Goal: Task Accomplishment & Management: Manage account settings

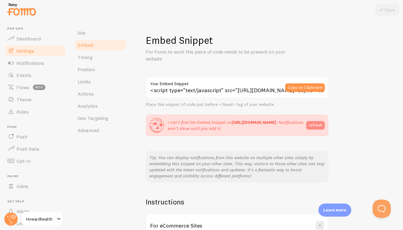
click at [316, 122] on button "refresh" at bounding box center [315, 125] width 19 height 9
click at [381, 147] on div "Embed Snippet For Fomo to work this piece of code needs to be present on your w…" at bounding box center [267, 150] width 243 height 233
click at [362, 150] on div "Embed Snippet For Fomo to work this piece of code needs to be present on your w…" at bounding box center [267, 150] width 243 height 233
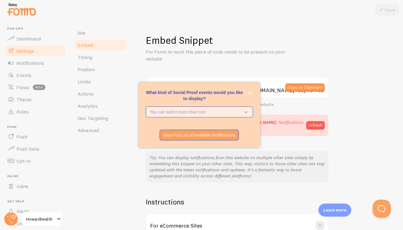
click at [201, 108] on button "You can select more than one" at bounding box center [199, 112] width 107 height 11
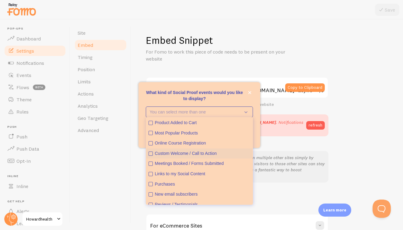
click at [151, 155] on icon "Custom Welcome / Call to Action" at bounding box center [151, 154] width 4 height 4
click at [151, 134] on icon "Most Popular Products" at bounding box center [151, 133] width 4 height 4
click at [151, 196] on icon "New email subscribers" at bounding box center [151, 194] width 4 height 4
click at [151, 205] on div "Instructions For eCommerce Sites If you are running an eCommerce store - we got…" at bounding box center [237, 232] width 183 height 70
click at [151, 204] on icon "Reviews / Testimonials" at bounding box center [151, 205] width 4 height 4
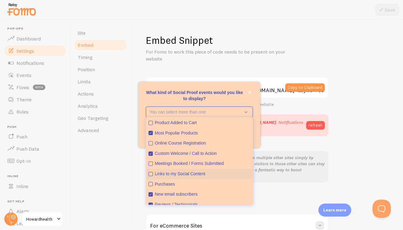
click at [153, 174] on button "Links to my Social Content" at bounding box center [199, 174] width 106 height 10
click at [155, 164] on button "Meetings Booked / Forms Submitted" at bounding box center [199, 164] width 106 height 10
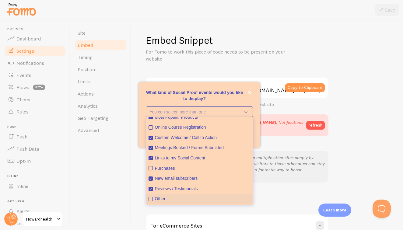
click at [149, 201] on button "Other" at bounding box center [199, 199] width 106 height 10
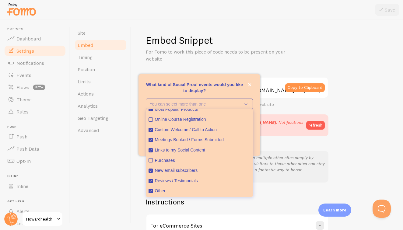
click at [279, 210] on div "Instructions For eCommerce Sites If you are running an eCommerce store - we got…" at bounding box center [237, 232] width 183 height 70
click at [270, 182] on div "Embed Snippet For Fomo to work this piece of code needs to be present on your w…" at bounding box center [267, 150] width 243 height 233
click at [246, 105] on icon "What kind of Social Proof events would you like to display?" at bounding box center [244, 104] width 9 height 7
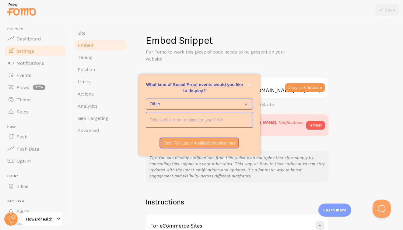
click at [204, 120] on input "<p>What kind of Social Proof events would you like to display?</p>" at bounding box center [199, 119] width 107 height 15
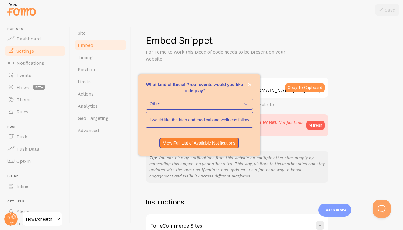
type input "I would like the high end medical and wellness followers and crowds all signing…"
drag, startPoint x: 223, startPoint y: 152, endPoint x: 202, endPoint y: 139, distance: 24.6
click at [202, 139] on button "View Full List of Available Notifications" at bounding box center [199, 143] width 80 height 11
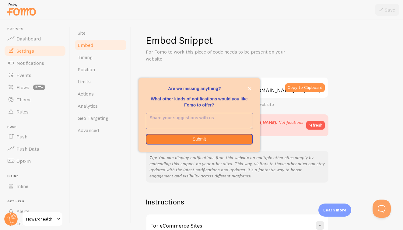
click at [185, 119] on textarea "<p>Are we missing anything? </p><p></p><p>What other kinds of notifications wou…" at bounding box center [199, 121] width 107 height 16
type textarea "j"
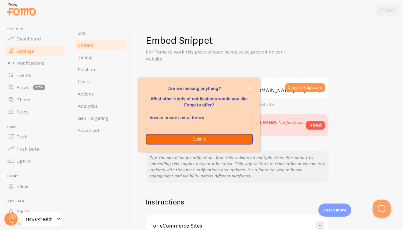
type textarea "how to create a viral frenzy"
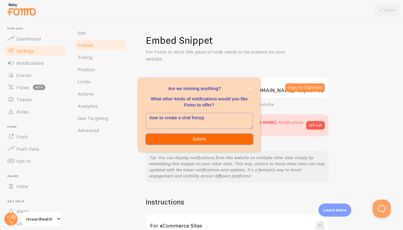
click at [184, 142] on button "Submit" at bounding box center [199, 139] width 107 height 11
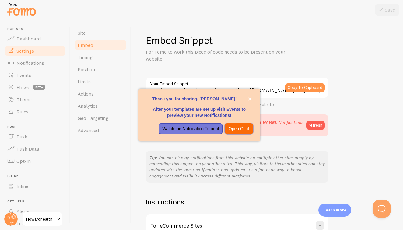
click at [241, 131] on p "Open Chat" at bounding box center [239, 129] width 21 height 6
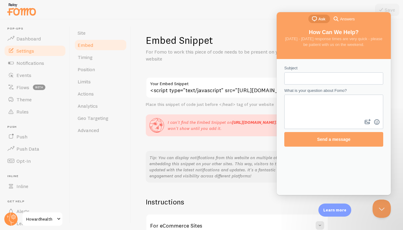
scroll to position [0, 0]
click at [233, 29] on div "Embed Snippet For Fomo to work this piece of code needs to be present on your w…" at bounding box center [267, 124] width 272 height 211
click at [82, 53] on link "Timing" at bounding box center [100, 57] width 53 height 12
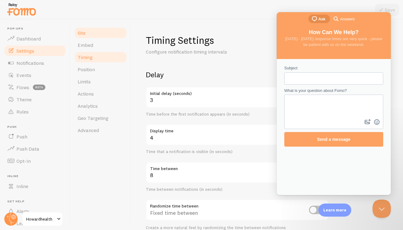
click at [85, 37] on link "Site" at bounding box center [100, 33] width 53 height 12
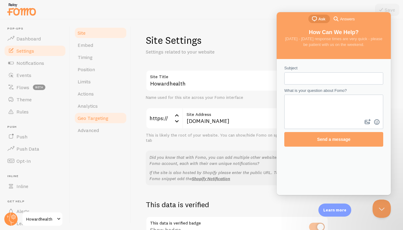
click at [93, 119] on span "Geo Targeting" at bounding box center [93, 118] width 31 height 6
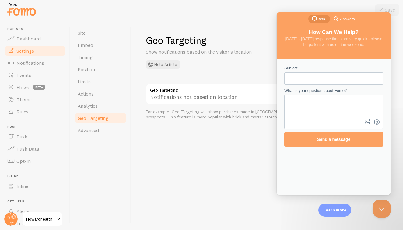
click at [393, 31] on div "Geo Targeting Show notifications based on the visitor's location Help Article G…" at bounding box center [267, 124] width 272 height 211
click at [186, 218] on div "Geo Targeting Show notifications based on the visitor's location Help Article G…" at bounding box center [267, 124] width 272 height 211
click at [186, 214] on div "Geo Targeting Show notifications based on the visitor's location Help Article G…" at bounding box center [267, 124] width 272 height 211
click at [207, 91] on div "Notifications not based on location" at bounding box center [237, 94] width 183 height 22
click at [189, 97] on div "Notifications not based on location" at bounding box center [237, 94] width 183 height 22
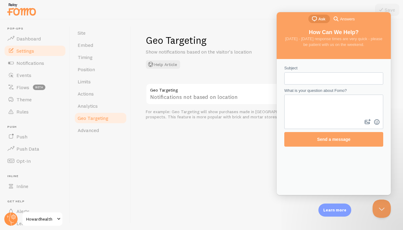
click at [362, 22] on div "chat-square Ask search-medium Answers" at bounding box center [334, 19] width 114 height 15
click at [324, 17] on span "Ask" at bounding box center [321, 19] width 7 height 6
click at [325, 19] on link "chat-square Ask" at bounding box center [319, 19] width 22 height 9
click at [377, 209] on button "Close Beacon popover" at bounding box center [380, 207] width 18 height 18
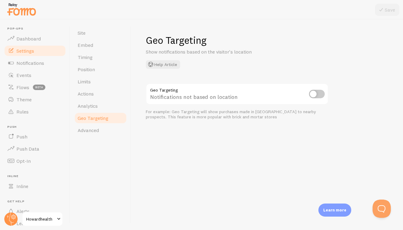
click at [309, 96] on input "checkbox" at bounding box center [317, 94] width 16 height 9
checkbox input "true"
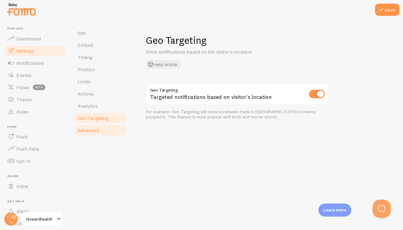
click at [86, 133] on span "Advanced" at bounding box center [88, 130] width 21 height 6
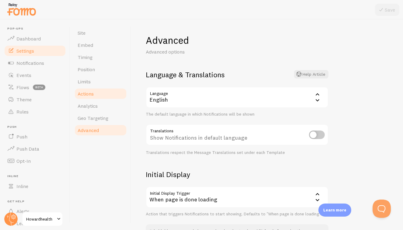
click at [89, 96] on span "Actions" at bounding box center [86, 94] width 16 height 6
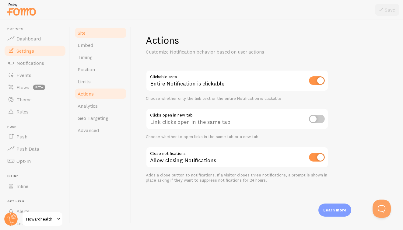
click at [76, 31] on link "Site" at bounding box center [100, 33] width 53 height 12
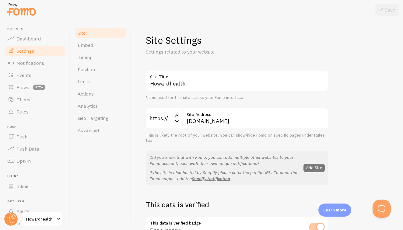
click at [309, 165] on button "Add Site" at bounding box center [313, 168] width 21 height 9
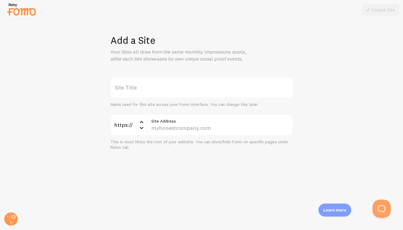
click at [136, 87] on label "Site Title" at bounding box center [201, 87] width 183 height 21
click at [136, 87] on input "Site Title" at bounding box center [201, 87] width 183 height 21
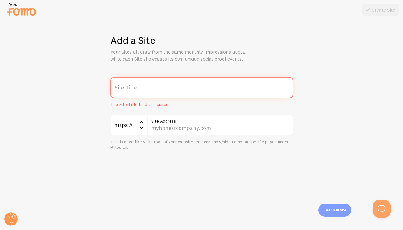
paste input "<script>prefinery=window.prefinery||function(){(window.prefinery.q=window.prefi…"
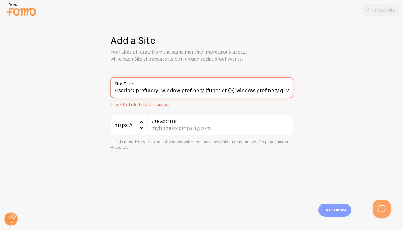
type input "<script>prefinery=window.prefinery||function(){(window.prefinery.q=window.prefi…"
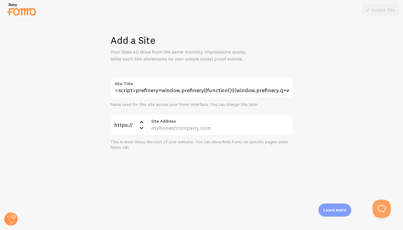
click at [314, 154] on div "Add a Site Your Sites all draw from the same monthly Impressions quota, while e…" at bounding box center [201, 124] width 403 height 211
click at [266, 178] on div "Add a Site Your Sites all draw from the same monthly Impressions quota, while e…" at bounding box center [201, 124] width 403 height 211
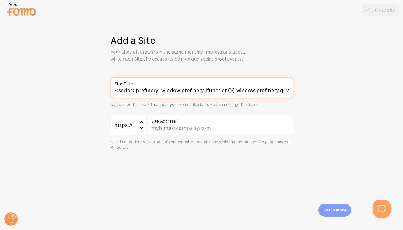
click at [278, 92] on input "<script>prefinery=window.prefinery||function(){(window.prefinery.q=window.prefi…" at bounding box center [201, 87] width 183 height 21
drag, startPoint x: 115, startPoint y: 88, endPoint x: 264, endPoint y: 112, distance: 150.7
click at [264, 113] on form "<script>prefinery=window.prefinery||function(){(window.prefinery.q=window.prefi…" at bounding box center [201, 113] width 183 height 73
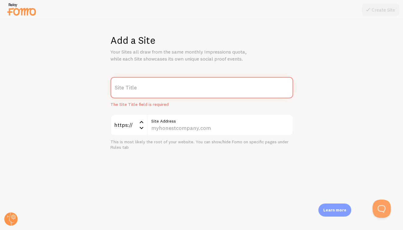
paste input "[URL][DOMAIN_NAME]"
type input "[URL][DOMAIN_NAME]"
click at [132, 82] on label "Site Title" at bounding box center [201, 82] width 183 height 10
click at [132, 82] on input "[URL][DOMAIN_NAME]" at bounding box center [201, 87] width 183 height 21
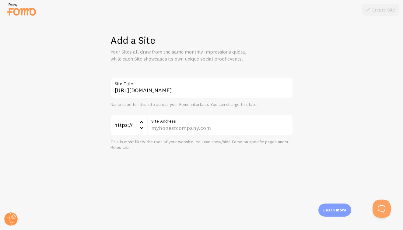
click at [132, 82] on label "Site Title" at bounding box center [201, 82] width 183 height 10
click at [132, 82] on input "[URL][DOMAIN_NAME]" at bounding box center [201, 87] width 183 height 21
click at [132, 82] on label "Site Title" at bounding box center [201, 82] width 183 height 10
click at [132, 82] on input "[URL][DOMAIN_NAME]" at bounding box center [201, 87] width 183 height 21
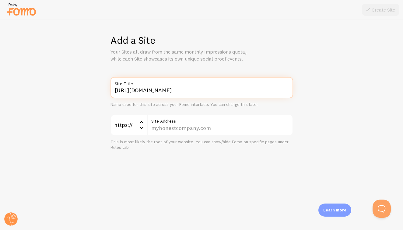
drag, startPoint x: 287, startPoint y: 91, endPoint x: 121, endPoint y: 78, distance: 166.7
click at [121, 78] on div "[URL][DOMAIN_NAME] Site Title" at bounding box center [201, 87] width 183 height 21
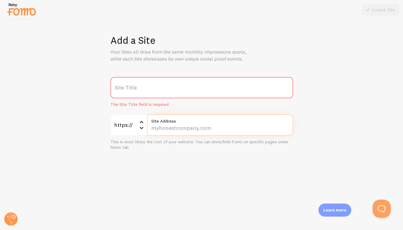
click at [180, 131] on input "Site Address" at bounding box center [220, 124] width 146 height 21
paste input "[DOMAIN_NAME][URL]"
type input "[DOMAIN_NAME][URL]"
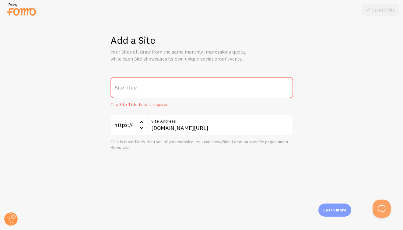
click at [139, 81] on label "Site Title" at bounding box center [201, 87] width 183 height 21
click at [139, 81] on input "Site Title" at bounding box center [201, 87] width 183 height 21
click at [139, 88] on label "Site Title" at bounding box center [201, 87] width 183 height 21
click at [139, 88] on input "Site Title" at bounding box center [201, 87] width 183 height 21
type input "Prefinery [PERSON_NAME] Health"
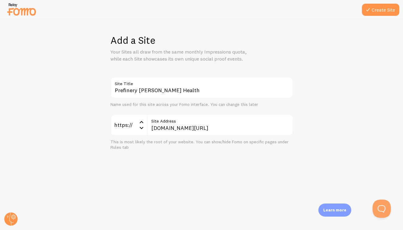
click at [317, 149] on div "Add a Site Your Sites all draw from the same monthly Impressions quota, while e…" at bounding box center [201, 124] width 403 height 211
click at [386, 13] on button "Create Site" at bounding box center [380, 10] width 37 height 12
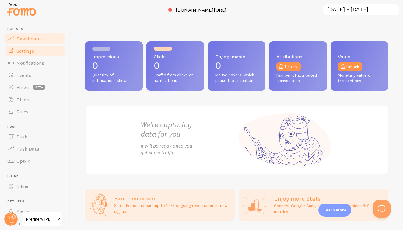
click at [26, 51] on span "Settings" at bounding box center [25, 51] width 18 height 6
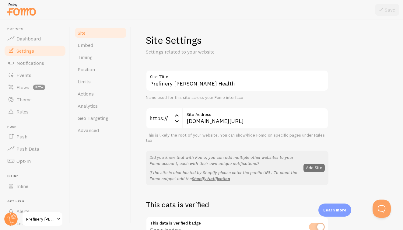
click at [240, 204] on h2 "This data is verified" at bounding box center [237, 204] width 183 height 9
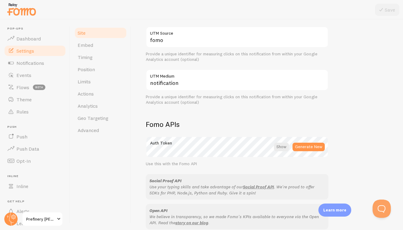
scroll to position [252, 0]
click at [284, 143] on div at bounding box center [281, 147] width 15 height 9
click at [130, 147] on div "Site Embed Timing Position Limits Actions Analytics Geo Targeting Advanced Site…" at bounding box center [236, 124] width 333 height 211
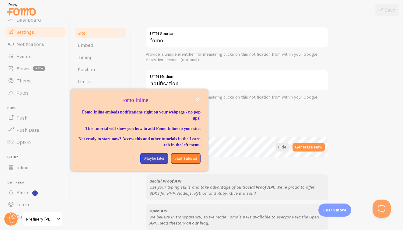
scroll to position [33, 0]
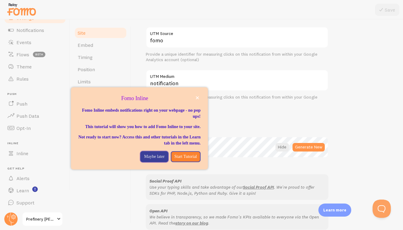
click at [142, 162] on button "Maybe later" at bounding box center [154, 156] width 28 height 11
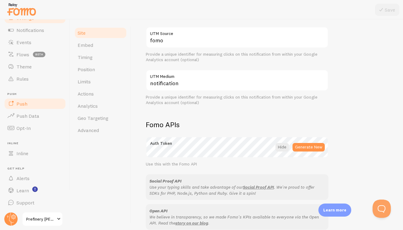
click at [18, 99] on link "Push" at bounding box center [35, 104] width 63 height 12
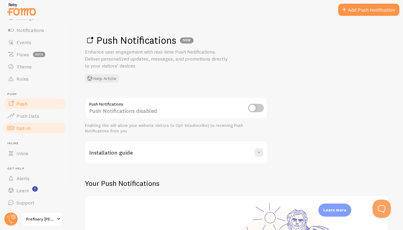
click at [21, 134] on link "Opt-In" at bounding box center [35, 128] width 63 height 12
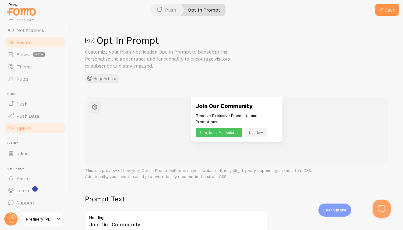
click at [22, 43] on span "Events" at bounding box center [23, 42] width 15 height 6
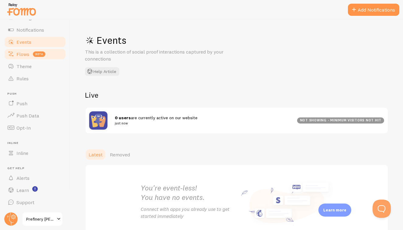
scroll to position [33, 0]
click at [13, 63] on span at bounding box center [10, 66] width 7 height 7
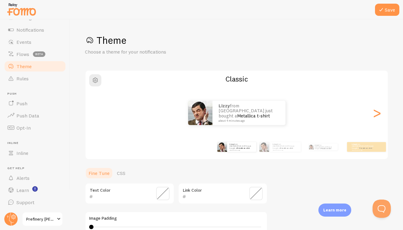
scroll to position [33, 0]
click at [291, 207] on div "Theme Choose a theme for your notifications Classic Lizzy from [GEOGRAPHIC_DATA…" at bounding box center [236, 178] width 303 height 289
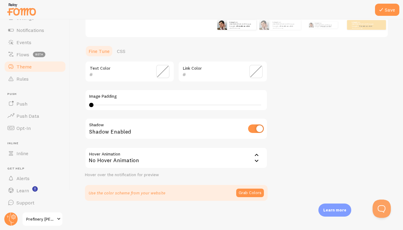
scroll to position [121, 0]
click at [258, 192] on button "Grab Colors" at bounding box center [250, 194] width 28 height 9
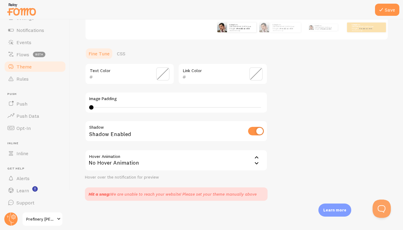
scroll to position [118, 0]
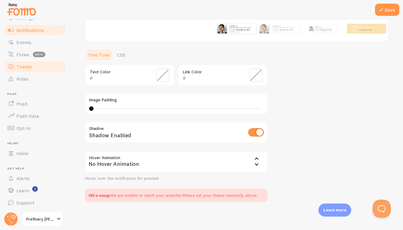
click at [23, 35] on link "Notifications" at bounding box center [35, 30] width 63 height 12
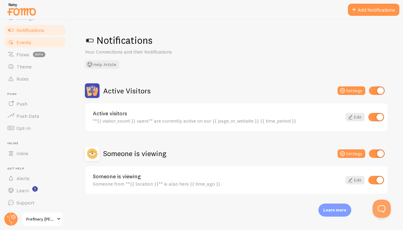
click at [23, 38] on link "Events" at bounding box center [35, 42] width 63 height 12
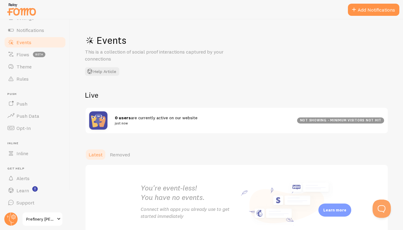
click at [23, 42] on span "Events" at bounding box center [23, 42] width 15 height 6
click at [20, 64] on span "Theme" at bounding box center [23, 67] width 15 height 6
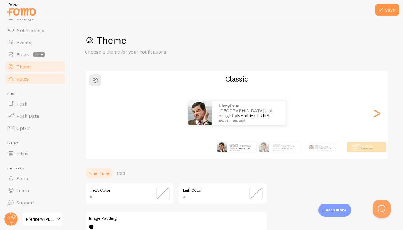
click at [21, 79] on span "Rules" at bounding box center [22, 79] width 12 height 6
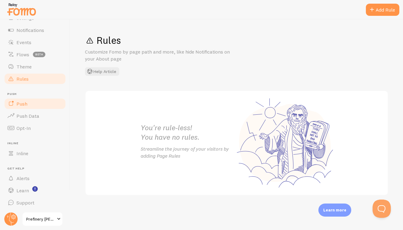
click at [21, 100] on link "Push" at bounding box center [35, 104] width 63 height 12
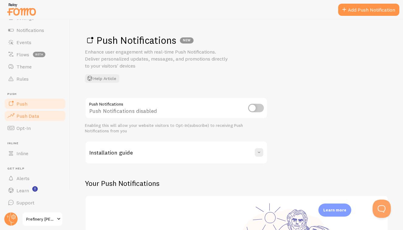
click at [24, 117] on span "Push Data" at bounding box center [27, 116] width 23 height 6
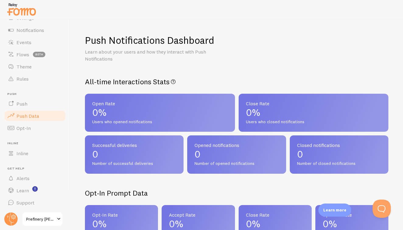
click at [44, 218] on span "Prefinery [PERSON_NAME] Health" at bounding box center [40, 218] width 29 height 7
